Goal: Find contact information: Find contact information

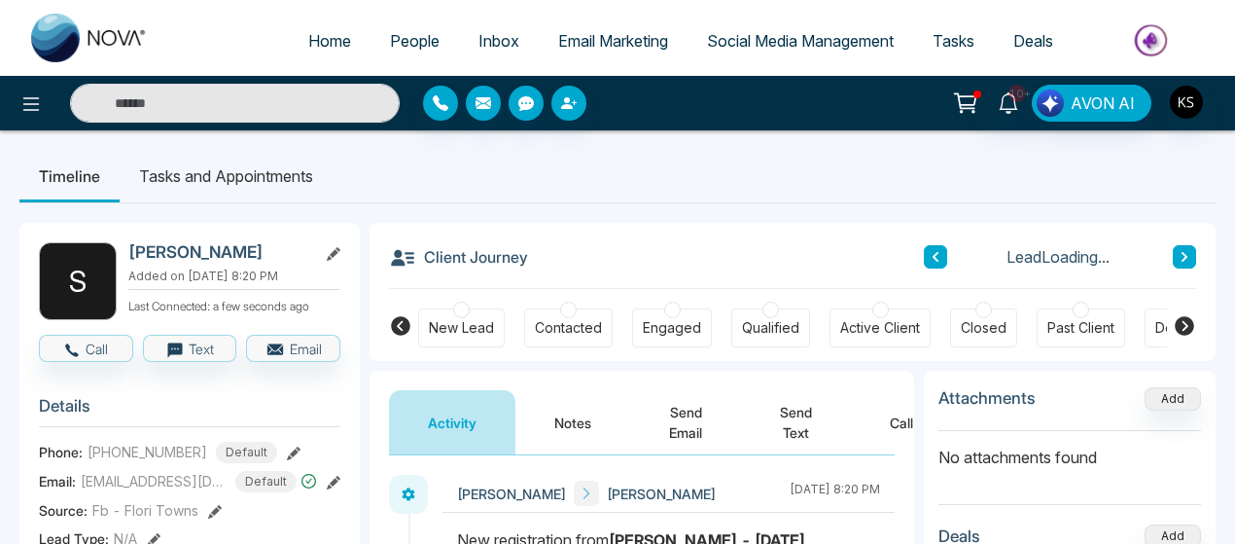
click at [390, 41] on span "People" at bounding box center [415, 40] width 50 height 19
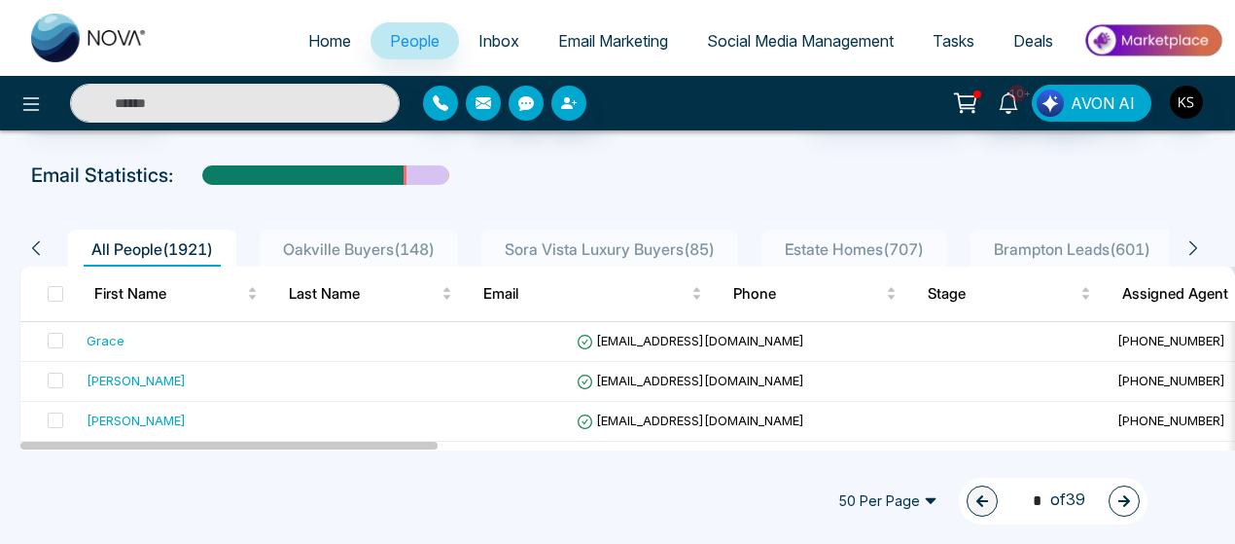
scroll to position [120, 0]
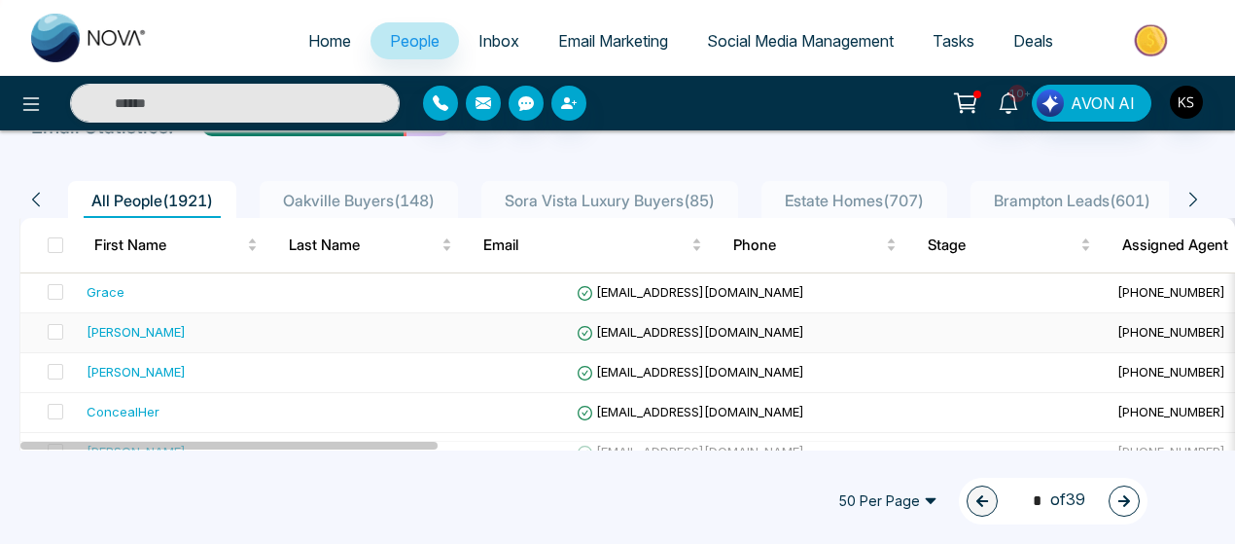
click at [165, 327] on div "[PERSON_NAME]" at bounding box center [136, 331] width 99 height 19
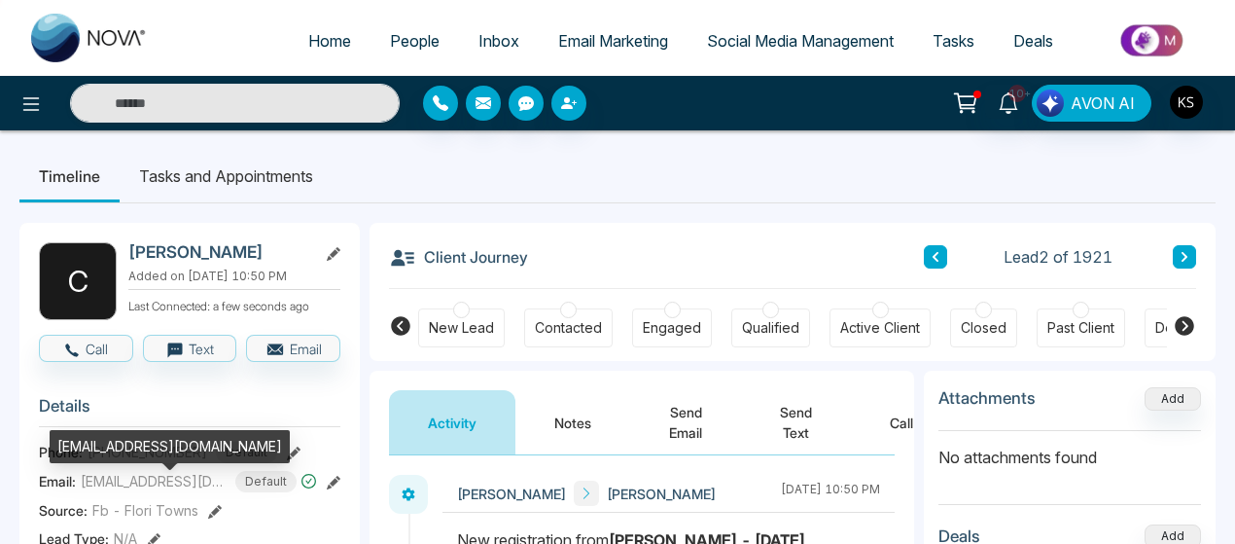
click at [134, 490] on span "[EMAIL_ADDRESS][DOMAIN_NAME]" at bounding box center [154, 481] width 146 height 20
copy span "[EMAIL_ADDRESS][DOMAIN_NAME]"
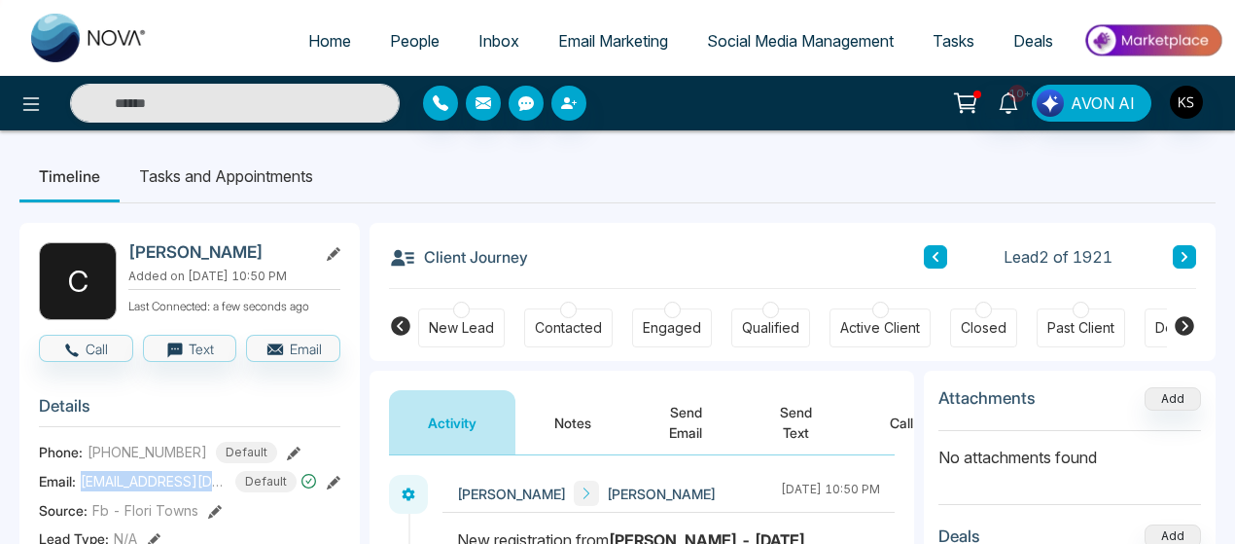
click at [143, 461] on span "[PHONE_NUMBER]" at bounding box center [148, 451] width 120 height 20
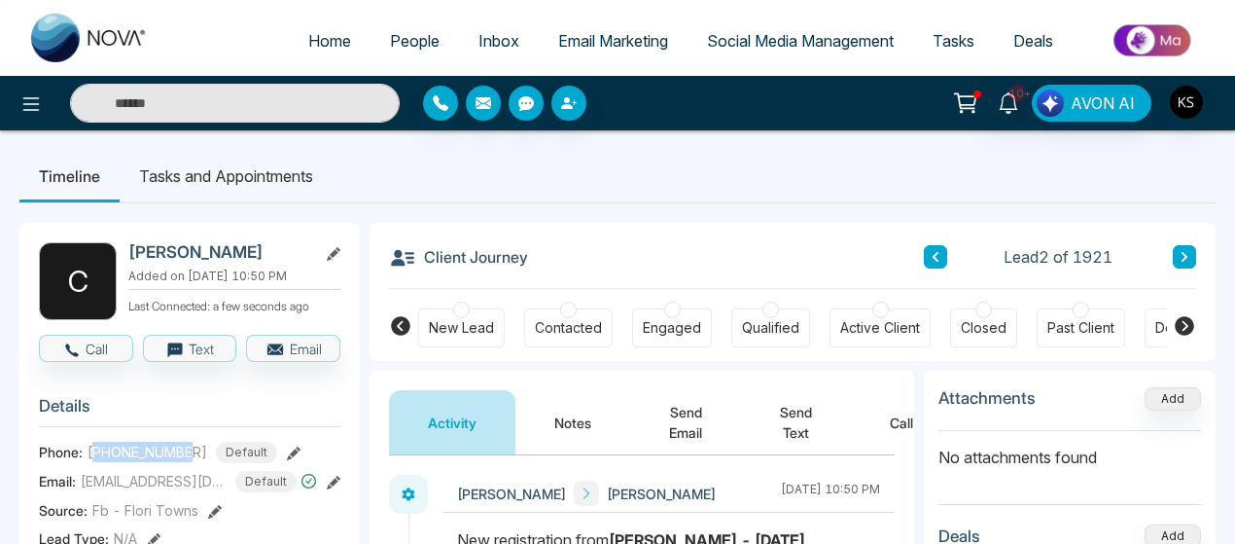
click at [143, 461] on span "[PHONE_NUMBER]" at bounding box center [148, 451] width 120 height 20
copy span "14163322787"
click at [939, 256] on icon at bounding box center [936, 257] width 10 height 12
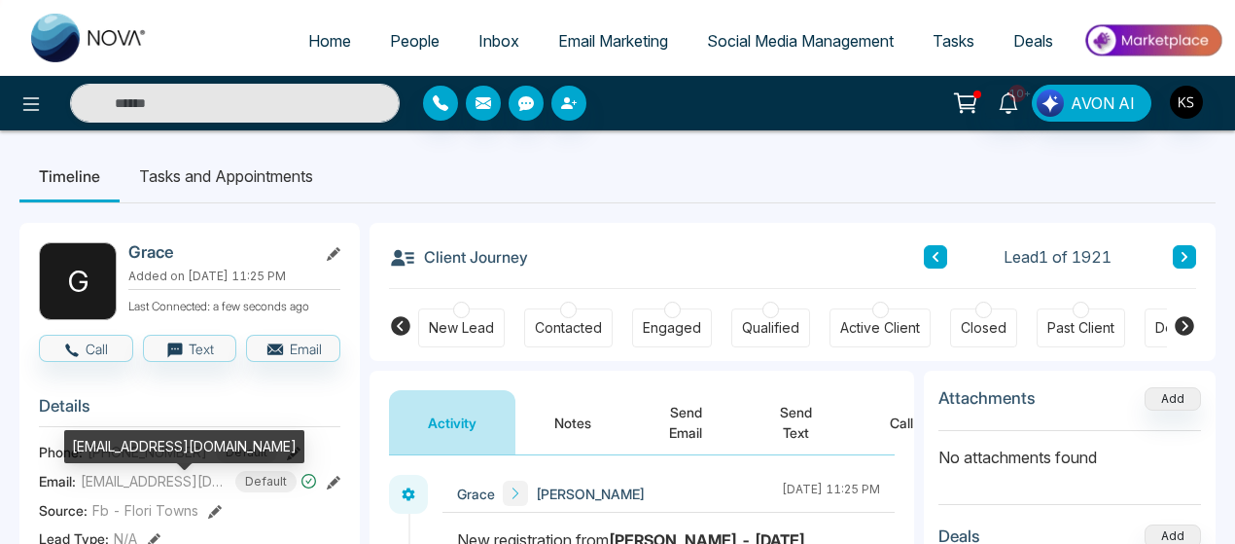
click at [147, 487] on span "[EMAIL_ADDRESS][DOMAIN_NAME]" at bounding box center [154, 481] width 146 height 20
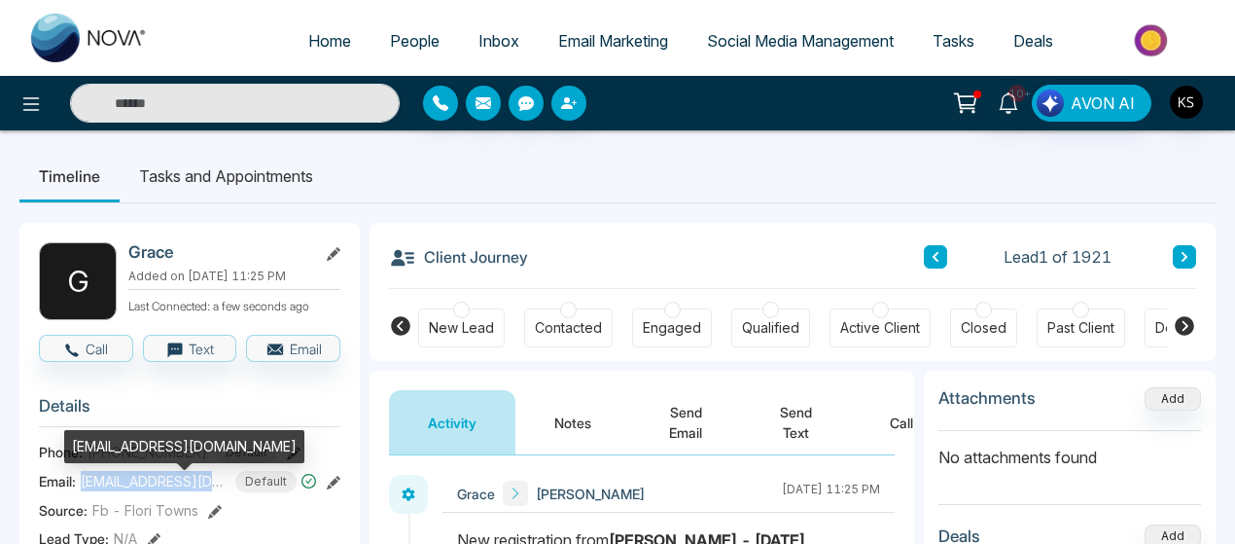
click at [147, 487] on span "[EMAIL_ADDRESS][DOMAIN_NAME]" at bounding box center [154, 481] width 146 height 20
copy span "[EMAIL_ADDRESS][DOMAIN_NAME]"
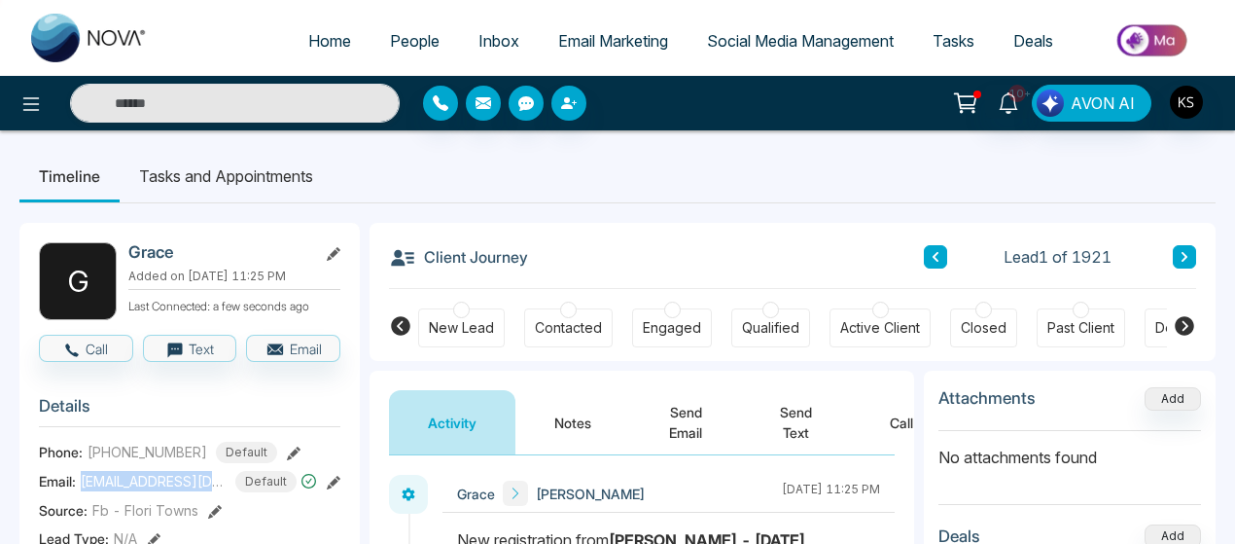
click at [148, 458] on span "[PHONE_NUMBER]" at bounding box center [148, 451] width 120 height 20
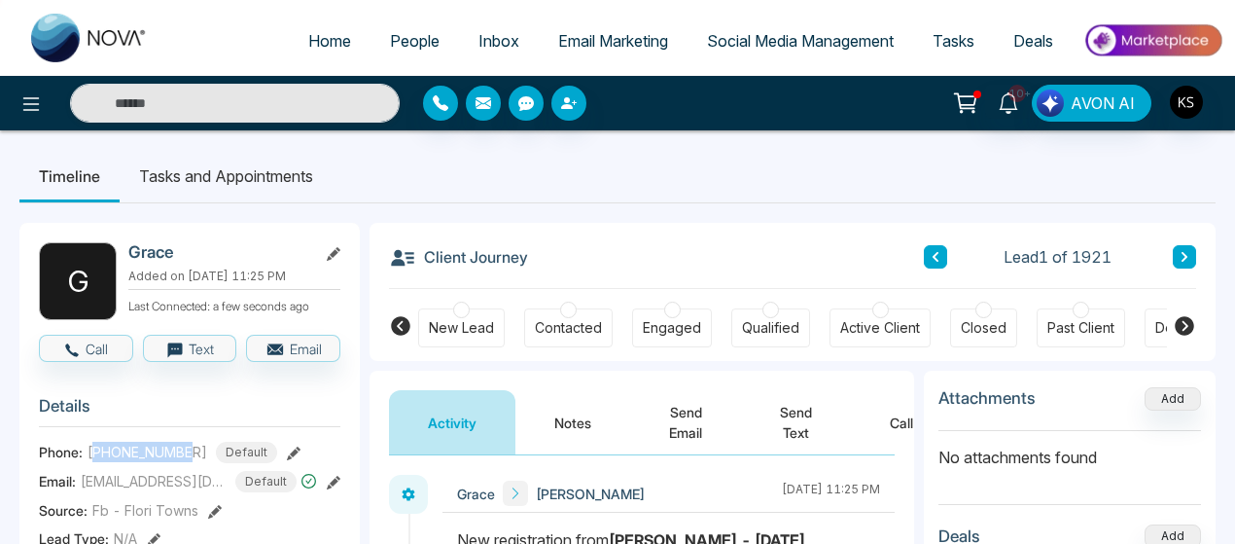
click at [148, 458] on span "[PHONE_NUMBER]" at bounding box center [148, 451] width 120 height 20
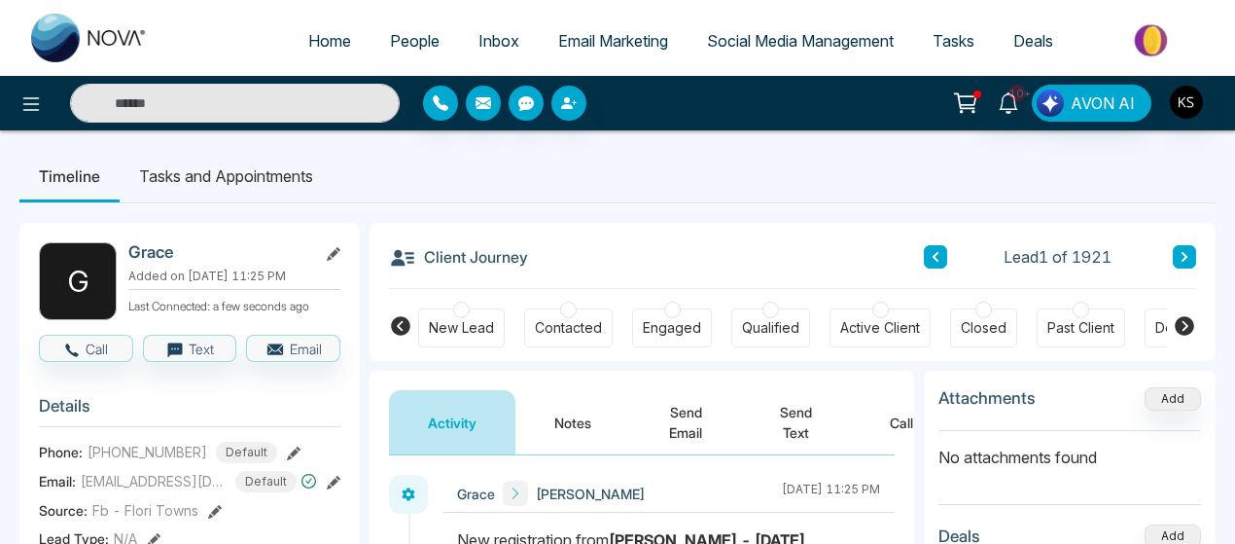
click at [148, 458] on span "[PHONE_NUMBER]" at bounding box center [148, 451] width 120 height 20
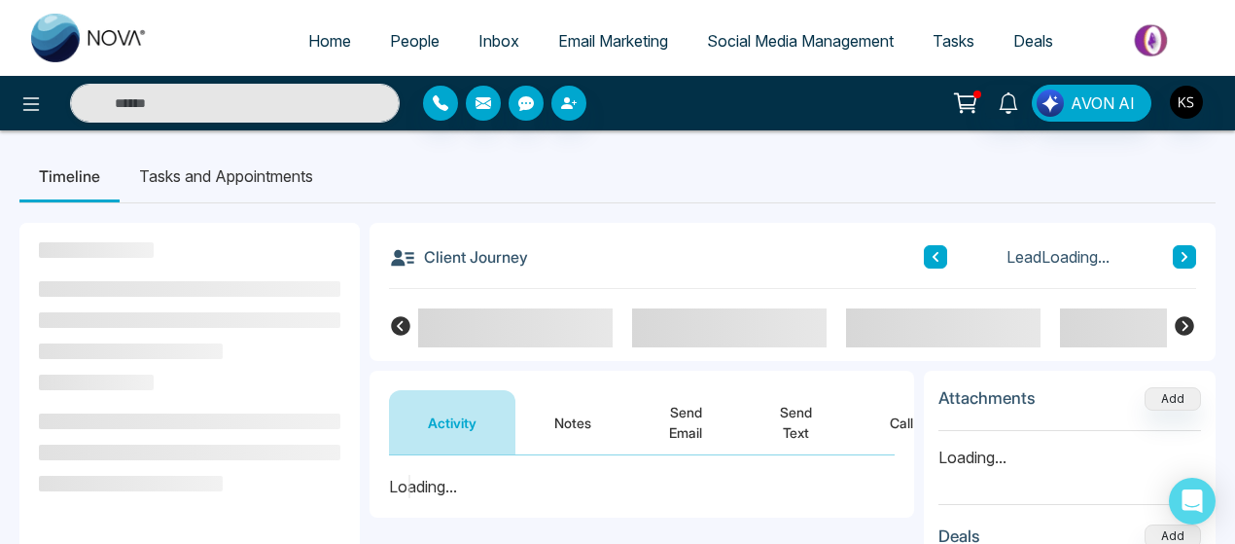
click at [390, 31] on span "People" at bounding box center [415, 40] width 50 height 19
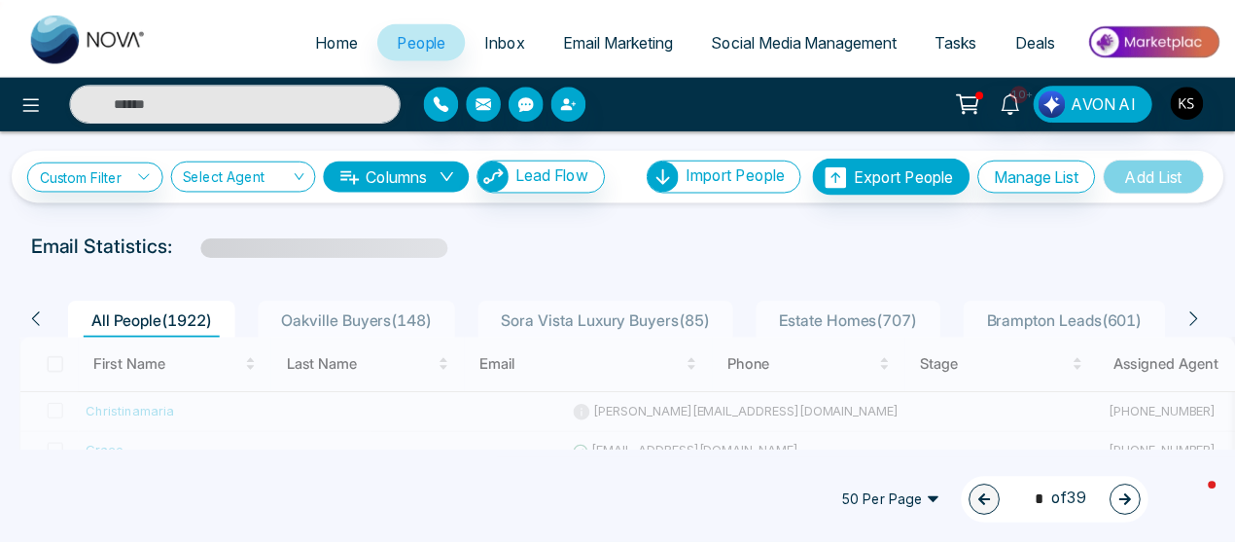
scroll to position [60, 0]
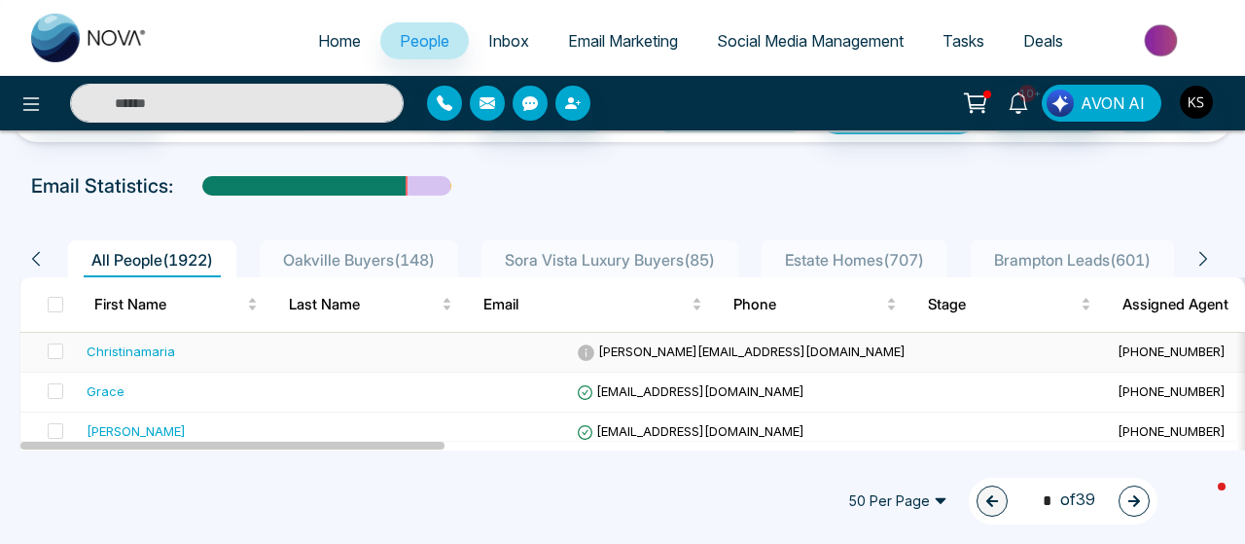
click at [143, 349] on div "Christinamaria" at bounding box center [131, 350] width 88 height 19
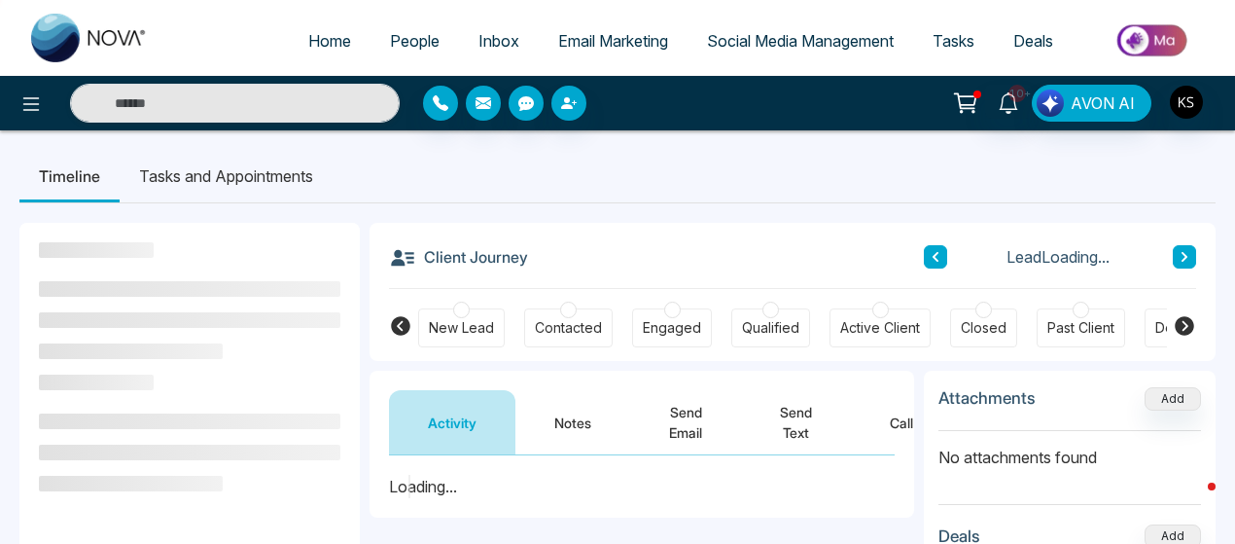
scroll to position [214, 0]
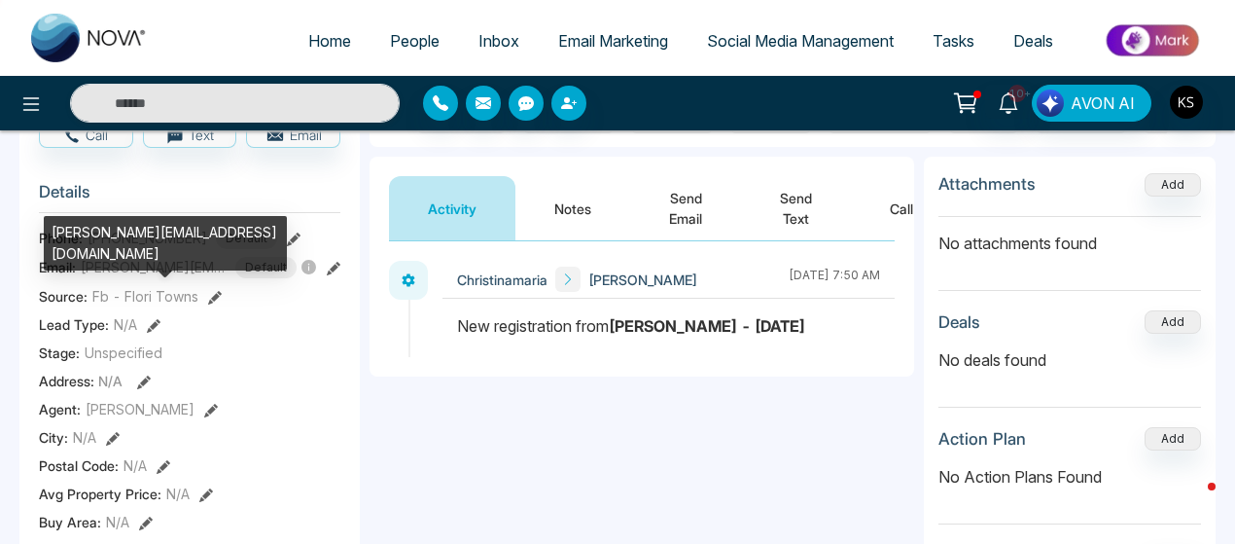
click at [169, 277] on span "[PERSON_NAME][EMAIL_ADDRESS][DOMAIN_NAME]" at bounding box center [154, 267] width 146 height 20
copy span "[PERSON_NAME][EMAIL_ADDRESS][DOMAIN_NAME]"
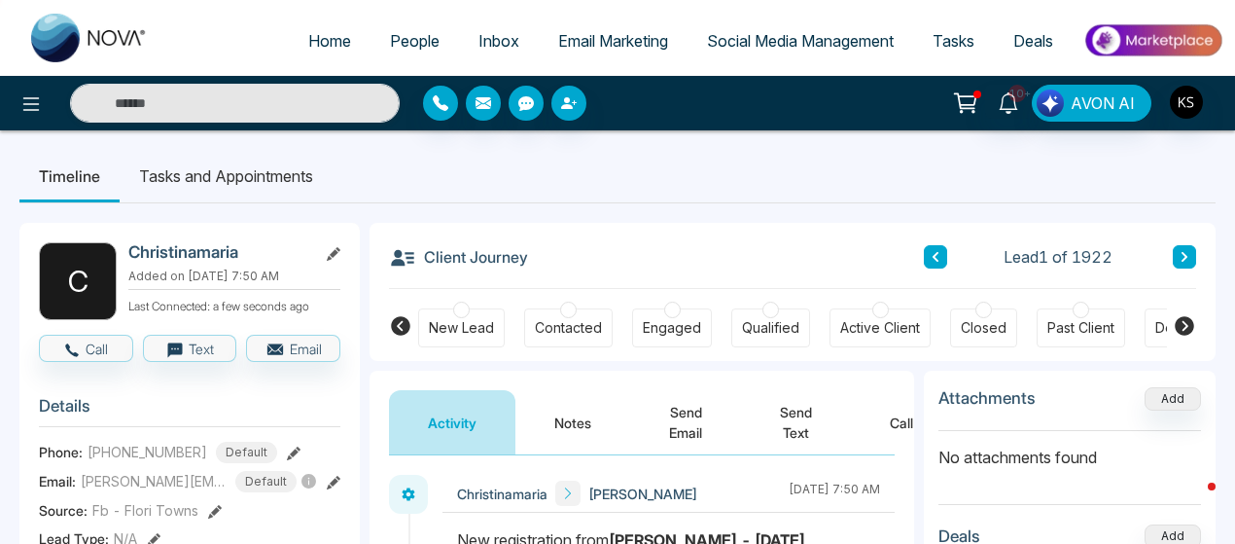
click at [146, 460] on span "[PHONE_NUMBER]" at bounding box center [148, 451] width 120 height 20
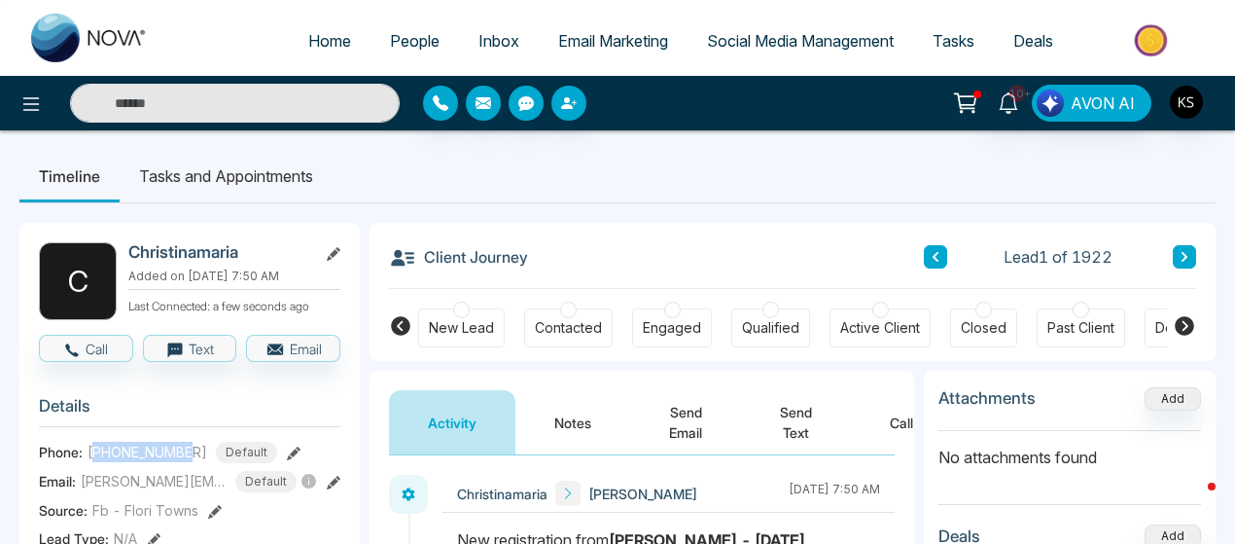
copy span "16478246746"
